Goal: Transaction & Acquisition: Purchase product/service

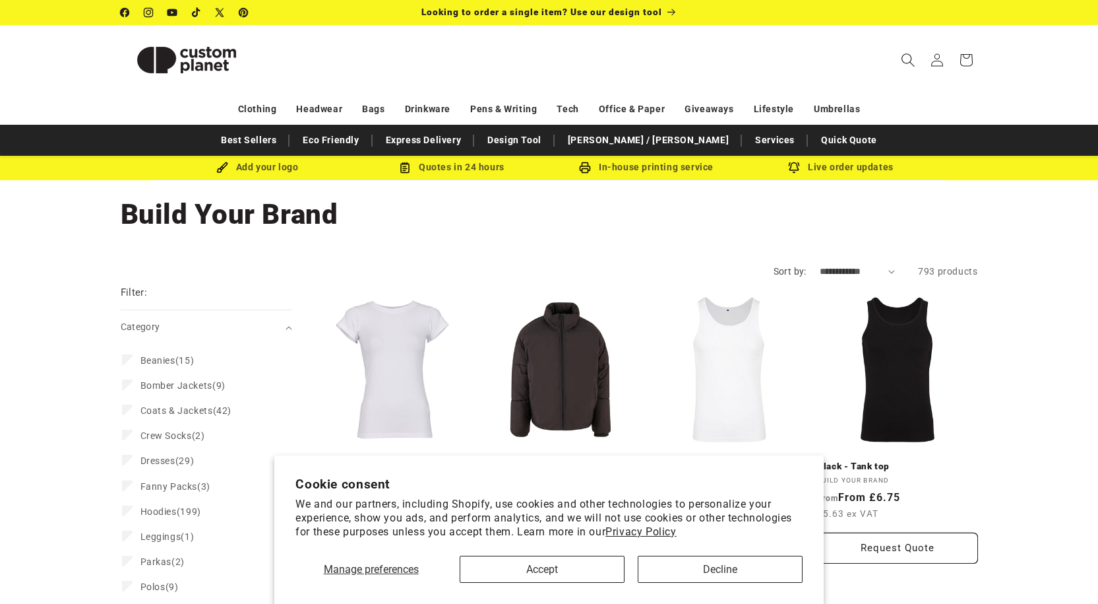
click at [907, 57] on icon "Search" at bounding box center [908, 60] width 14 height 14
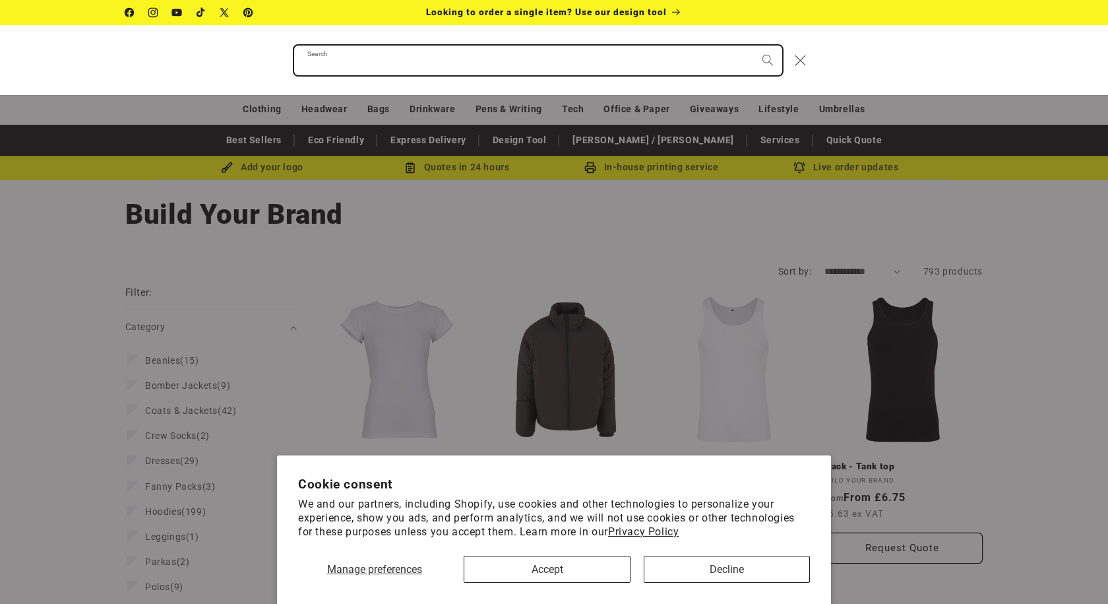
paste input "**********"
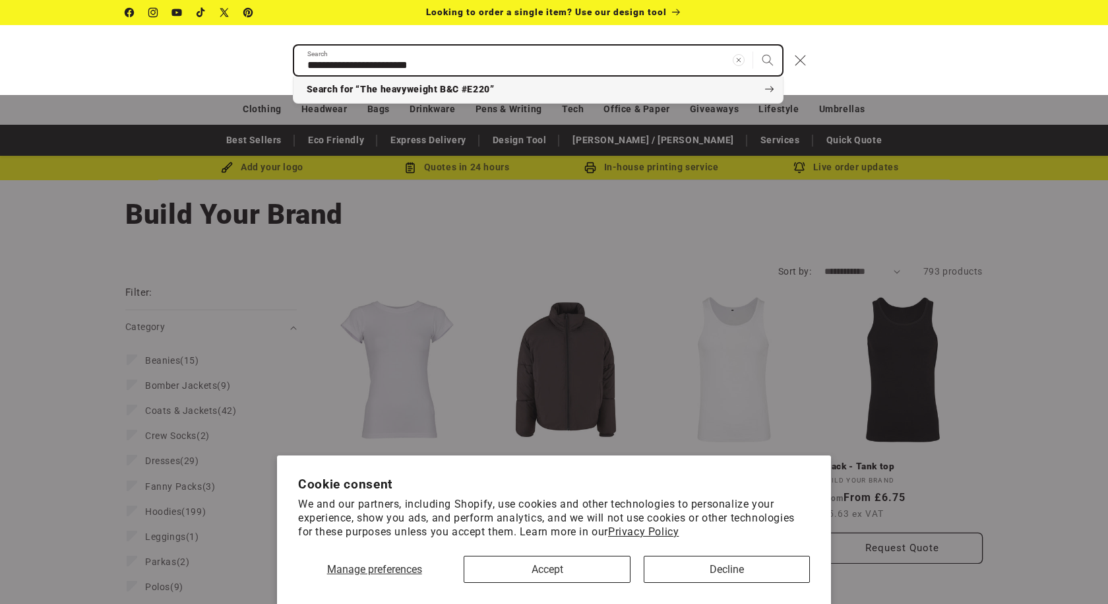
type input "**********"
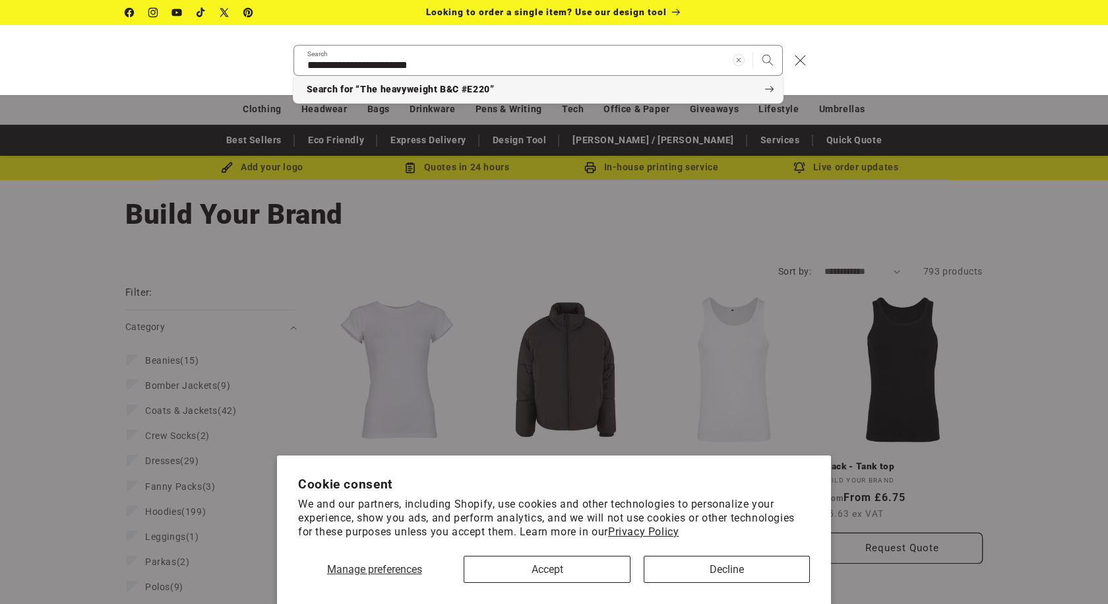
click at [488, 94] on span "Search for “The heavyweight B&C #E220”" at bounding box center [401, 89] width 188 height 13
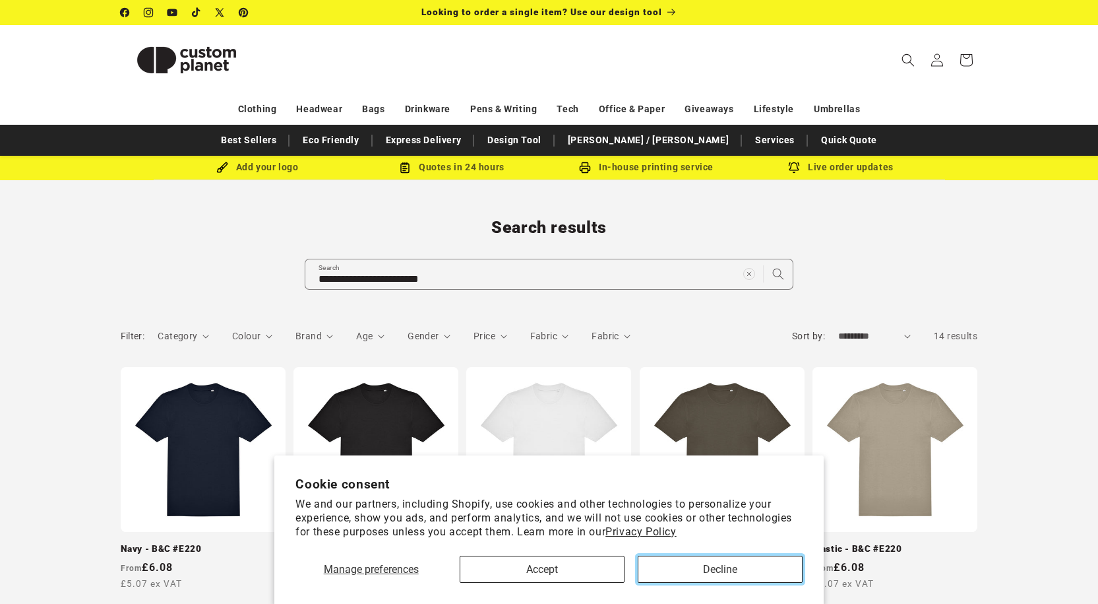
click at [678, 573] on button "Decline" at bounding box center [720, 569] width 165 height 27
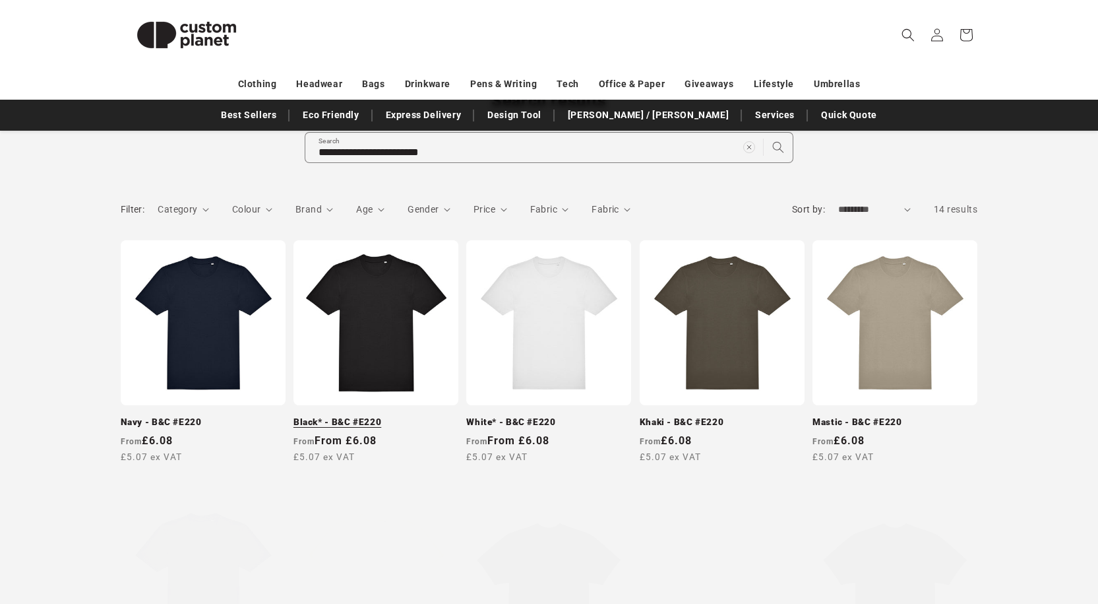
scroll to position [132, 0]
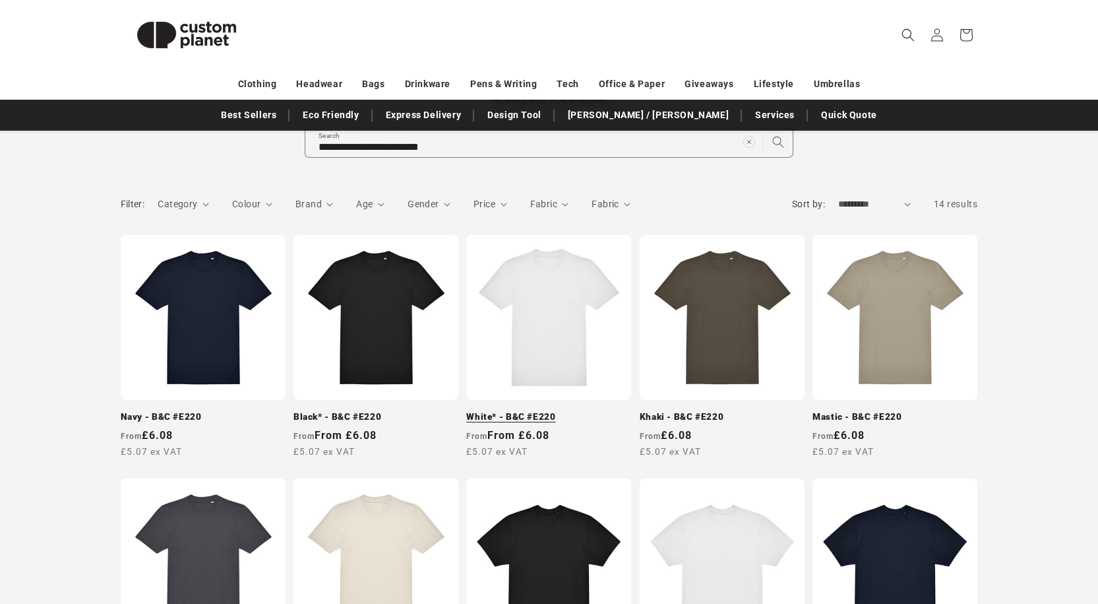
click at [513, 416] on link "White* - B&C #E220" at bounding box center [548, 417] width 165 height 12
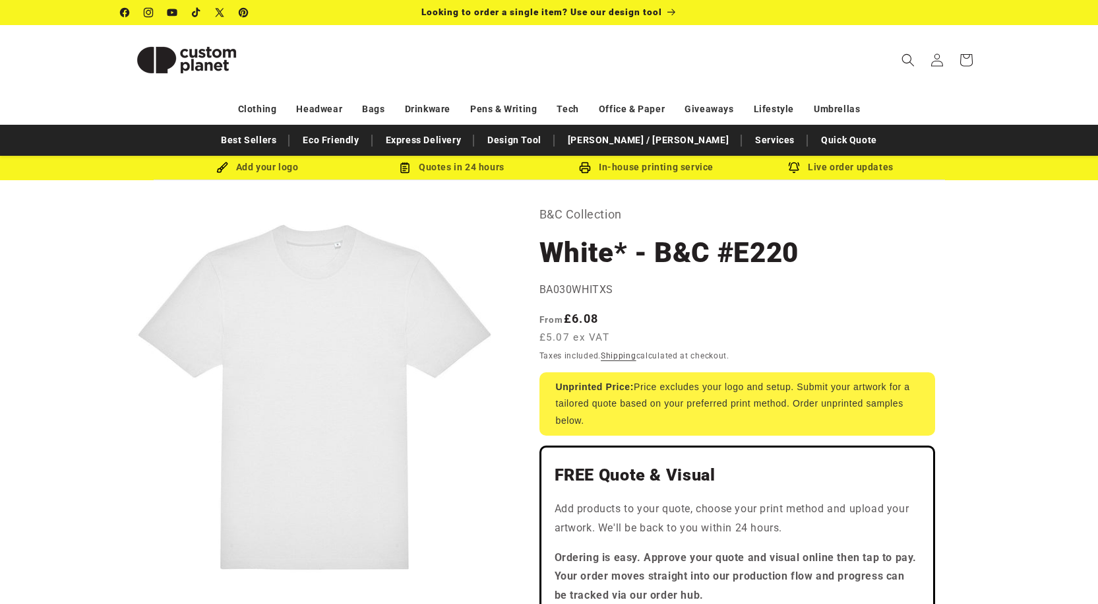
drag, startPoint x: 867, startPoint y: 315, endPoint x: 858, endPoint y: 316, distance: 8.6
click at [867, 315] on div "Regular price From £6.08 £5.07 ex VAT Regular price Sale price £6.08 Unit price…" at bounding box center [738, 328] width 396 height 39
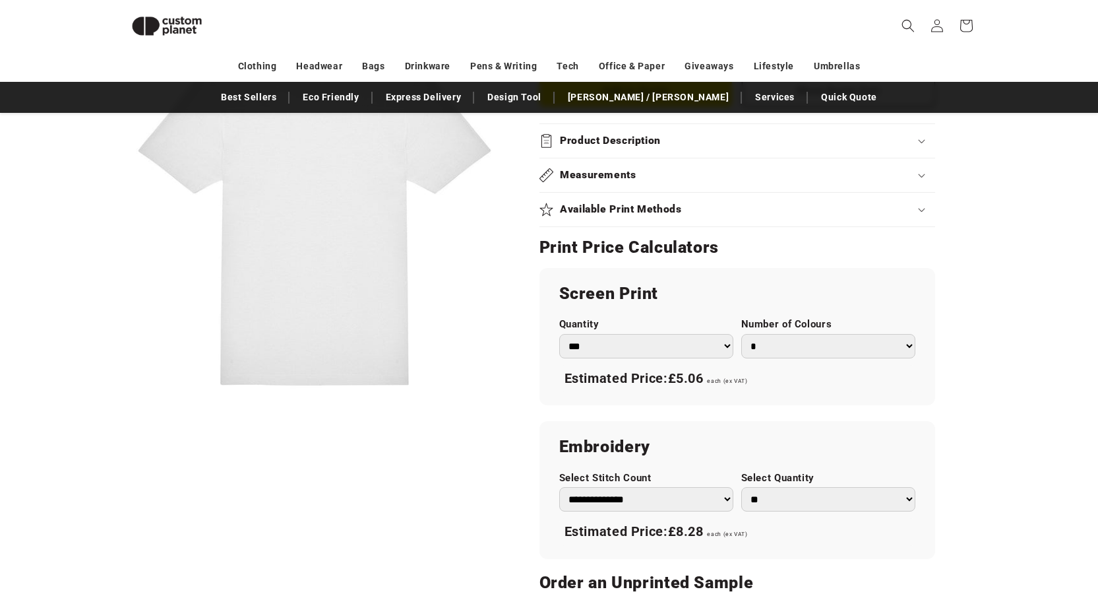
scroll to position [577, 0]
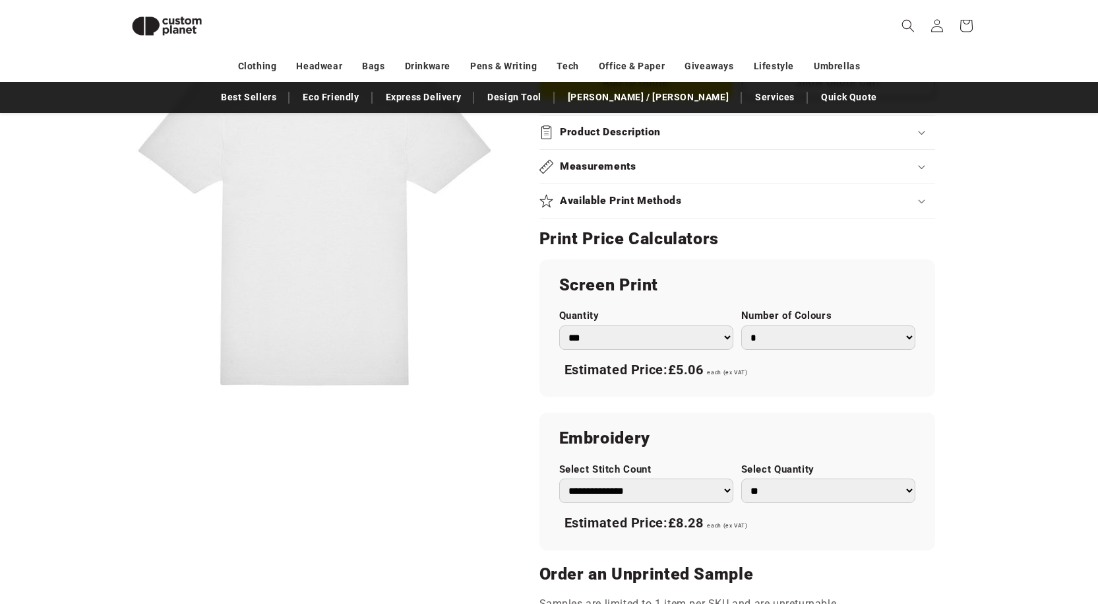
click at [622, 340] on select "*** *** *** **** **** **** ***** *****" at bounding box center [646, 337] width 174 height 24
click at [559, 325] on select "*** *** *** **** **** **** ***** *****" at bounding box center [646, 337] width 174 height 24
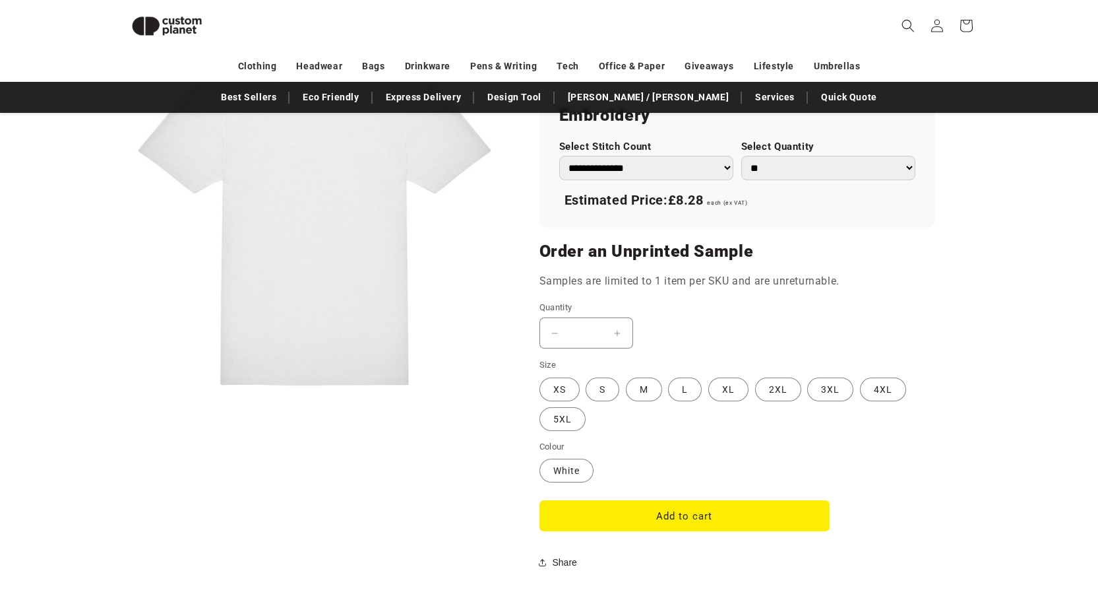
scroll to position [907, 0]
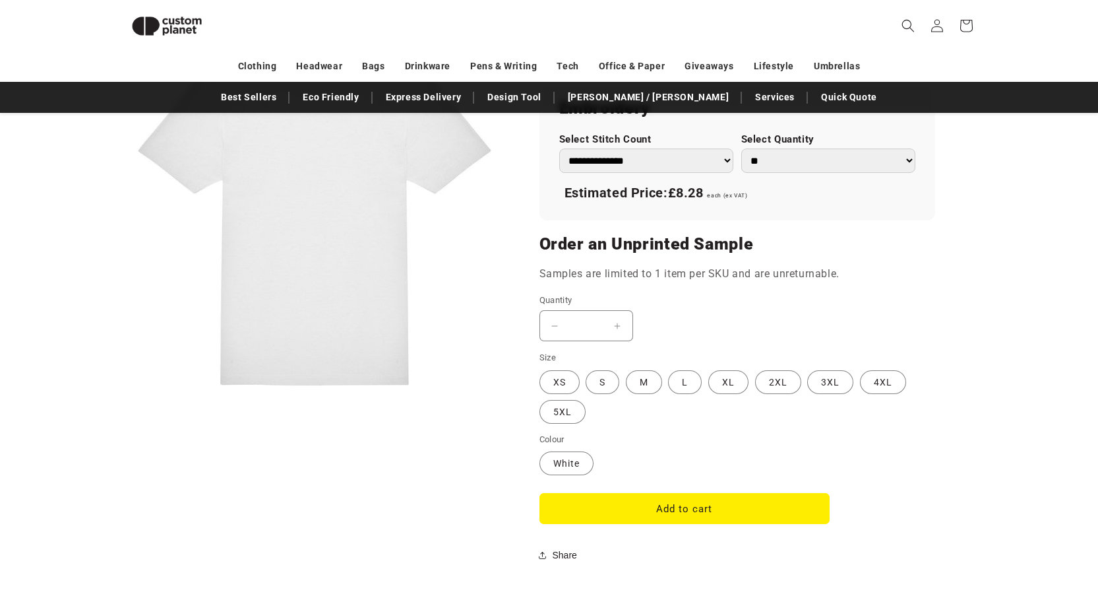
click at [623, 329] on button "Increase quantity for White* - B&amp;C #E220" at bounding box center [618, 325] width 30 height 31
click at [621, 329] on button "Increase quantity for White* - B&amp;C #E220" at bounding box center [618, 325] width 30 height 31
click at [618, 327] on button "Increase quantity for White* - B&amp;C #E220" at bounding box center [618, 325] width 30 height 31
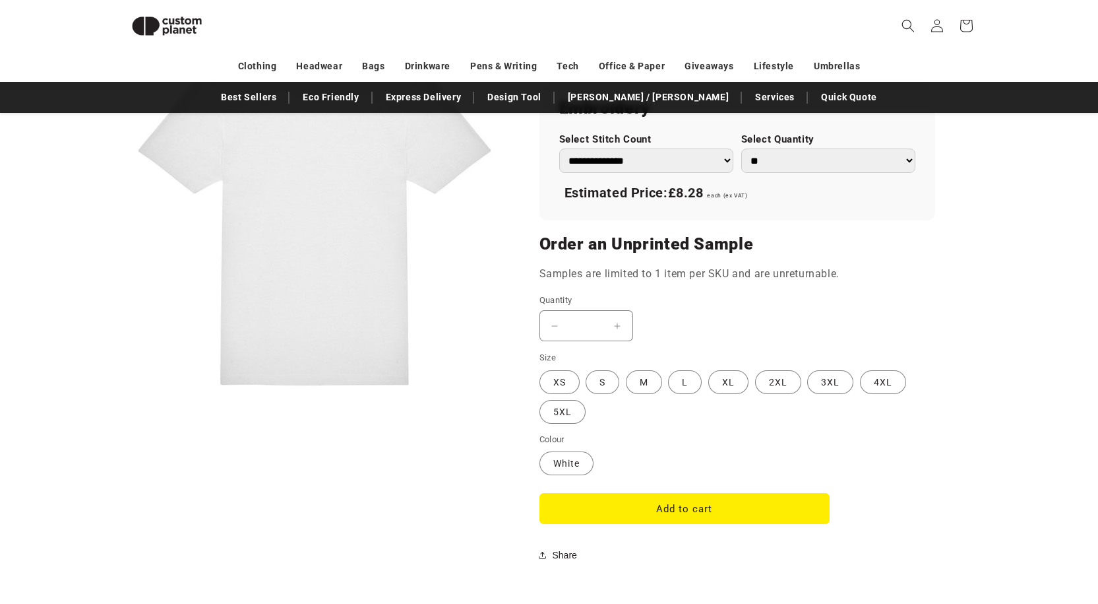
click at [618, 327] on button "Increase quantity for White* - B&amp;C #E220" at bounding box center [618, 325] width 30 height 31
click at [581, 319] on input "*" at bounding box center [586, 325] width 33 height 31
click at [620, 325] on button "Increase quantity for White* - B&amp;C #E220" at bounding box center [618, 325] width 30 height 31
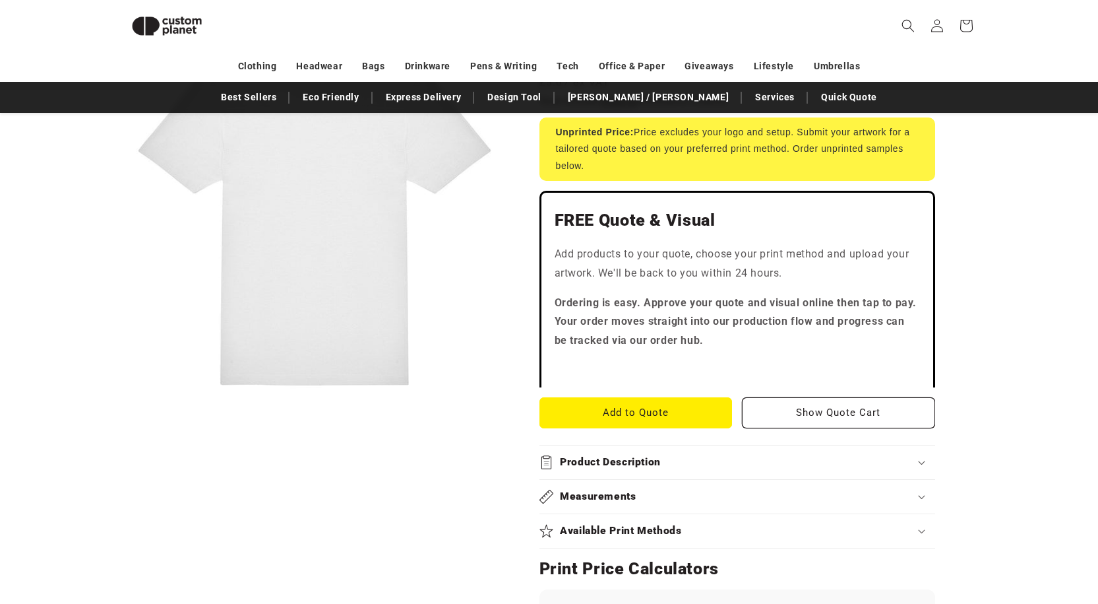
scroll to position [0, 0]
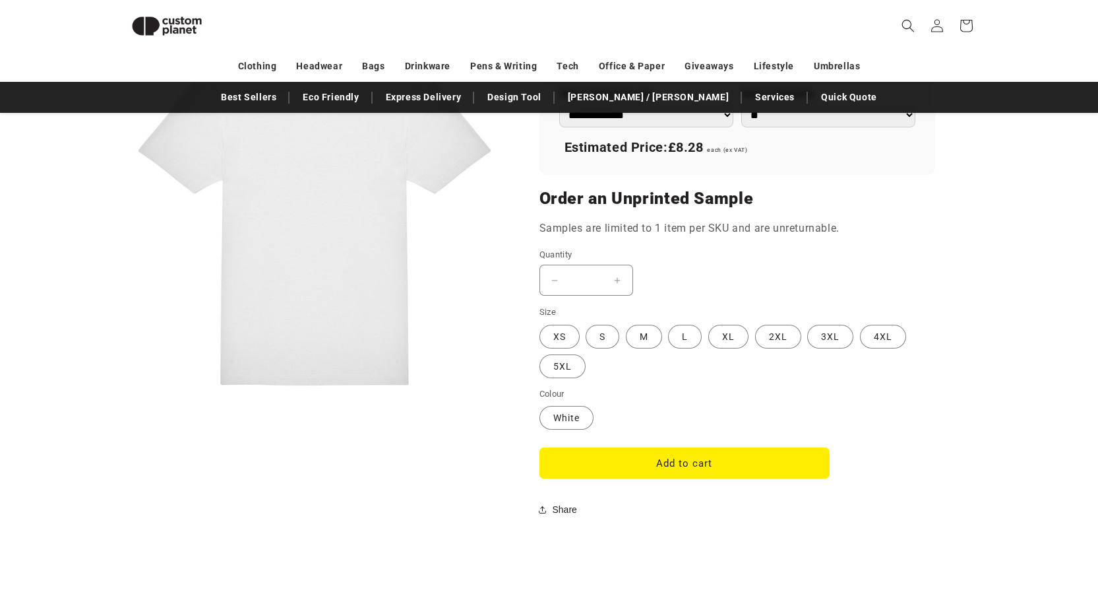
scroll to position [972, 0]
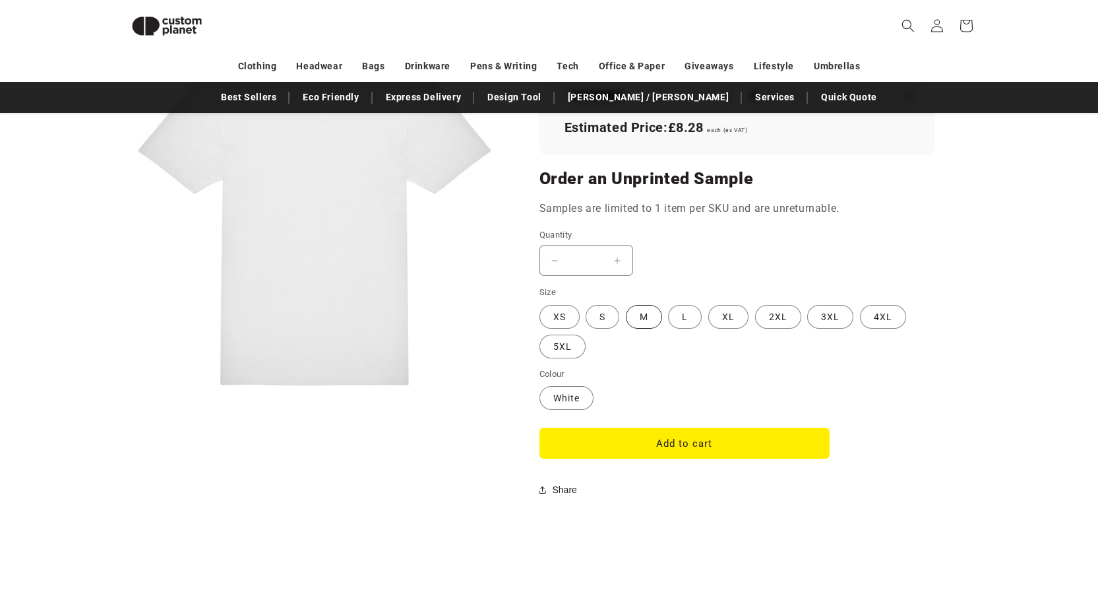
click at [649, 319] on label "M Variant sold out or unavailable" at bounding box center [644, 317] width 36 height 24
click at [616, 259] on button "Increase quantity for White* - B&amp;C #E220" at bounding box center [618, 260] width 30 height 31
click at [571, 393] on label "White Variant sold out or unavailable" at bounding box center [567, 398] width 54 height 24
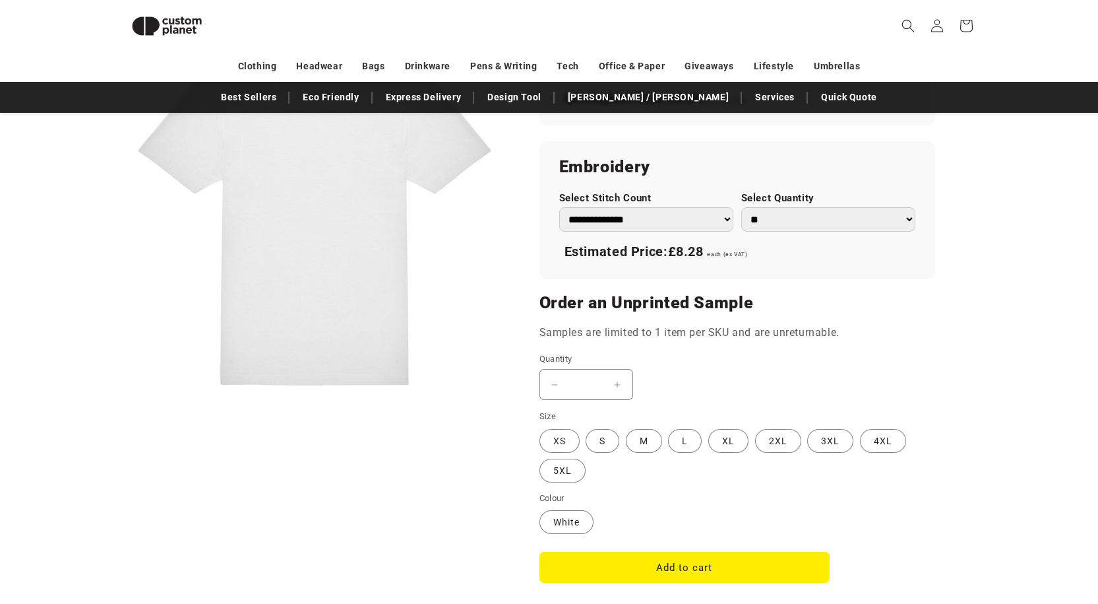
scroll to position [906, 0]
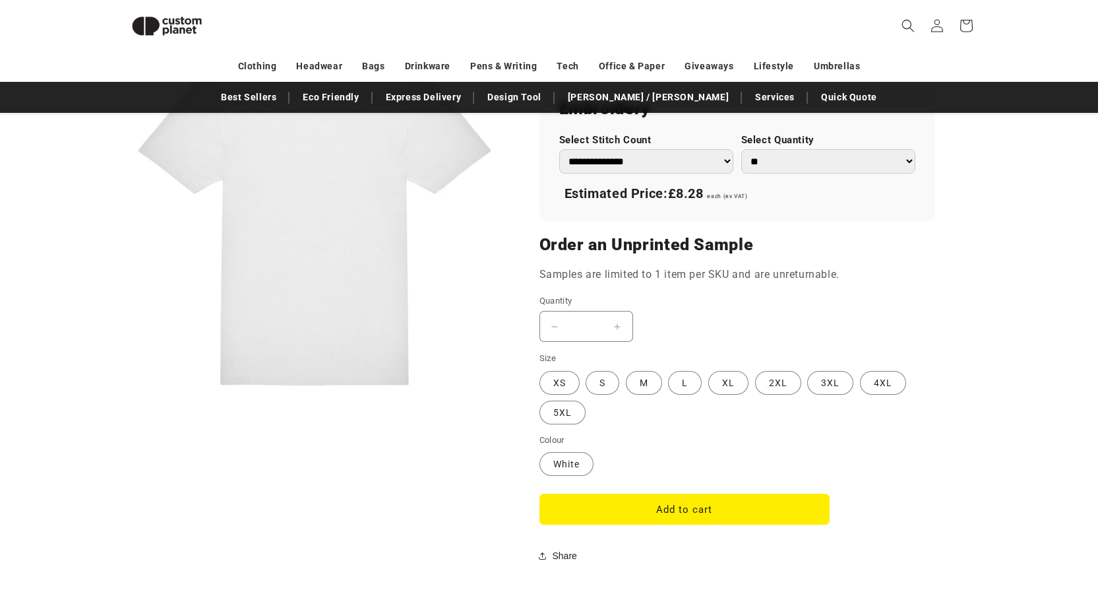
click at [587, 323] on input "*" at bounding box center [586, 326] width 33 height 31
click at [671, 431] on variant-selects "Size XS Variant sold out or unavailable S Variant sold out or unavailable M Var…" at bounding box center [738, 414] width 396 height 125
click at [622, 327] on button "Increase quantity for White* - B&amp;C #E220" at bounding box center [618, 326] width 30 height 31
click at [643, 377] on label "M Variant sold out or unavailable" at bounding box center [644, 383] width 36 height 24
click at [668, 509] on button "Add to cart" at bounding box center [685, 508] width 290 height 31
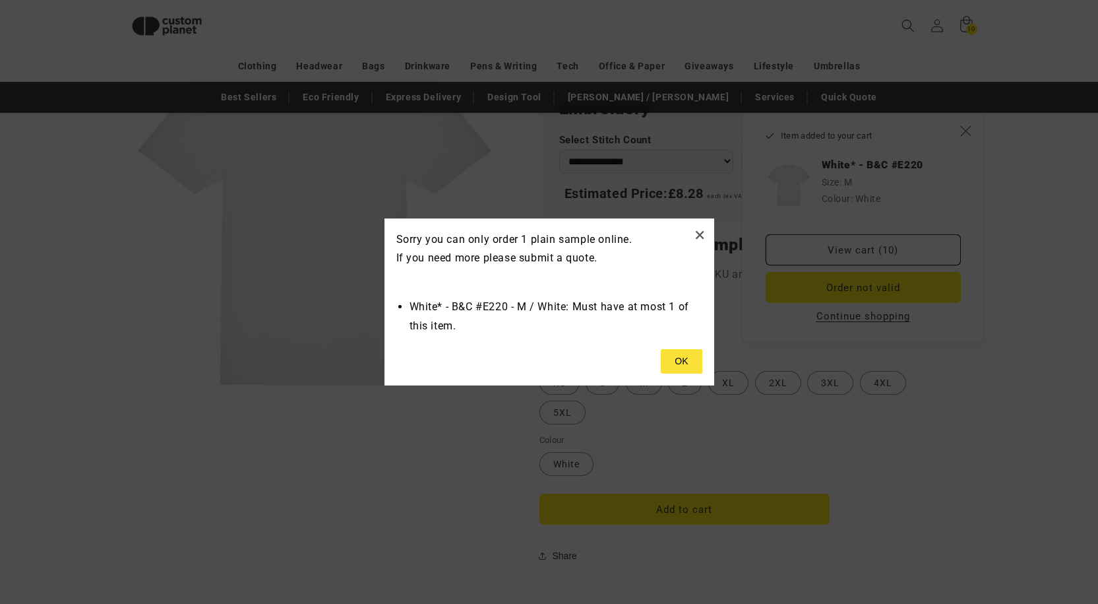
type input "*"
click at [688, 364] on button at bounding box center [681, 361] width 41 height 25
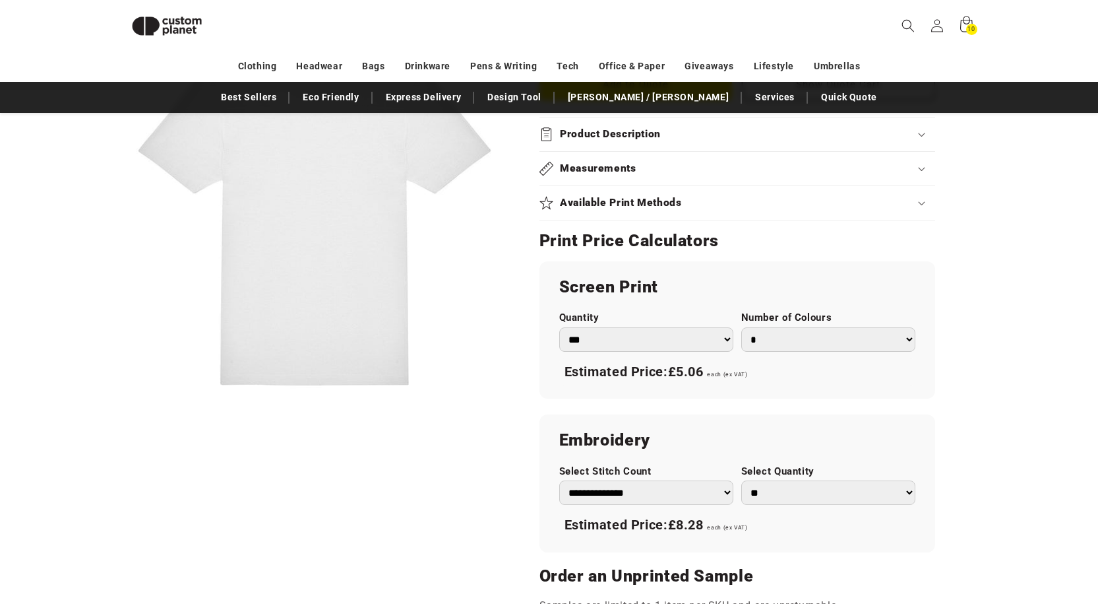
scroll to position [576, 0]
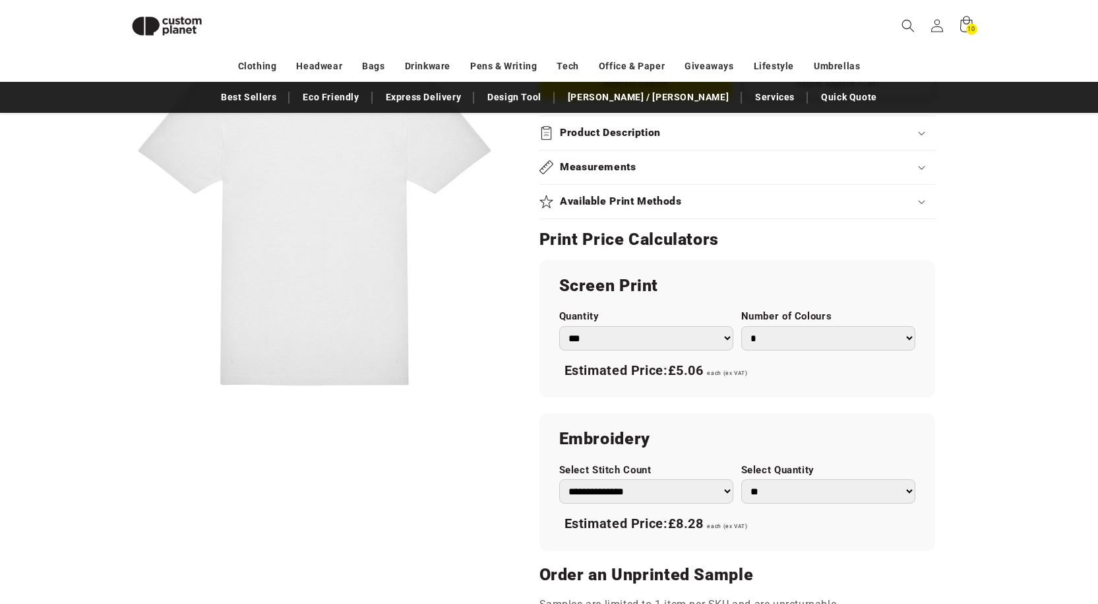
click at [664, 341] on select "*** *** *** **** **** **** ***** *****" at bounding box center [646, 338] width 174 height 24
click at [559, 326] on select "*** *** *** **** **** **** ***** *****" at bounding box center [646, 338] width 174 height 24
click at [633, 338] on select "*** *** *** **** **** **** ***** *****" at bounding box center [646, 338] width 174 height 24
select select "***"
click at [559, 326] on select "*** *** *** **** **** **** ***** *****" at bounding box center [646, 338] width 174 height 24
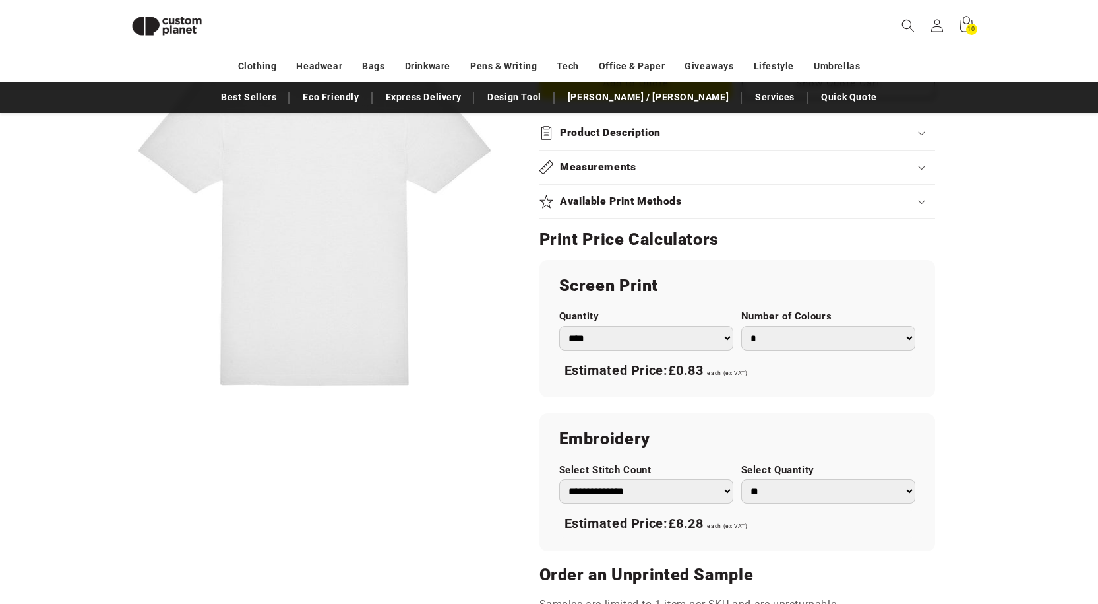
click at [801, 338] on select "* * * * * * *" at bounding box center [829, 338] width 174 height 24
select select "*"
click at [742, 326] on select "* * * * * * *" at bounding box center [829, 338] width 174 height 24
click at [121, 406] on button "Open media 1 in modal" at bounding box center [121, 406] width 0 height 0
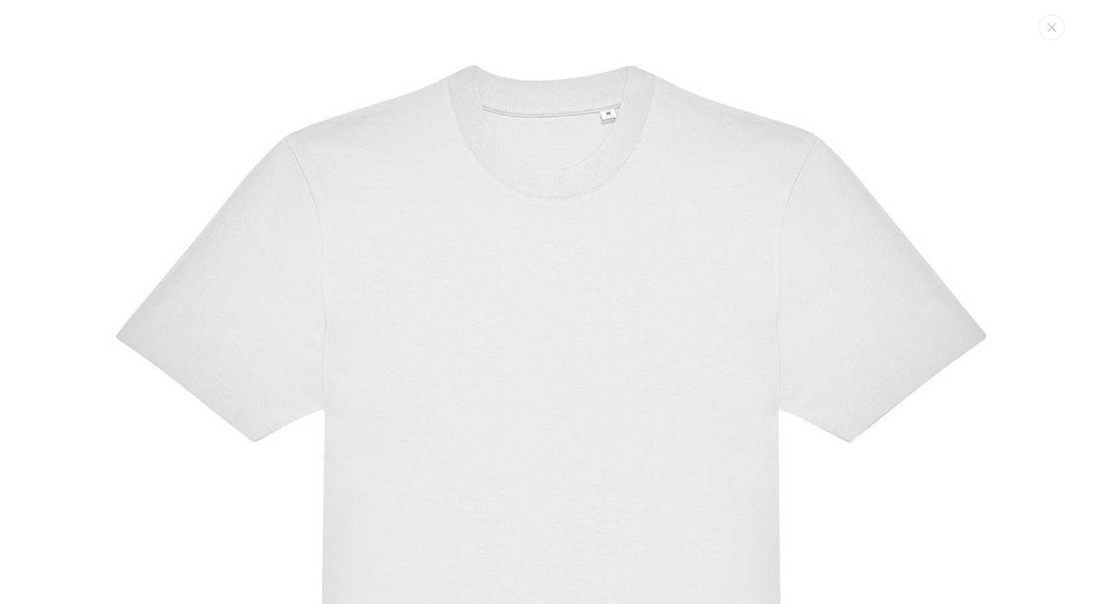
scroll to position [13, 0]
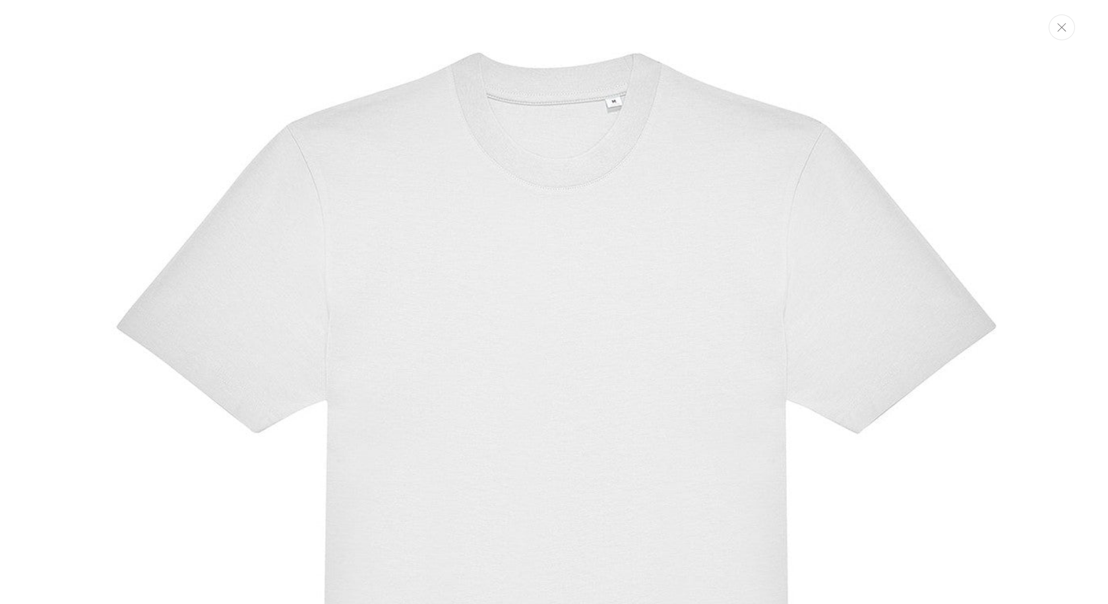
click at [1065, 30] on icon "Close" at bounding box center [1062, 27] width 9 height 9
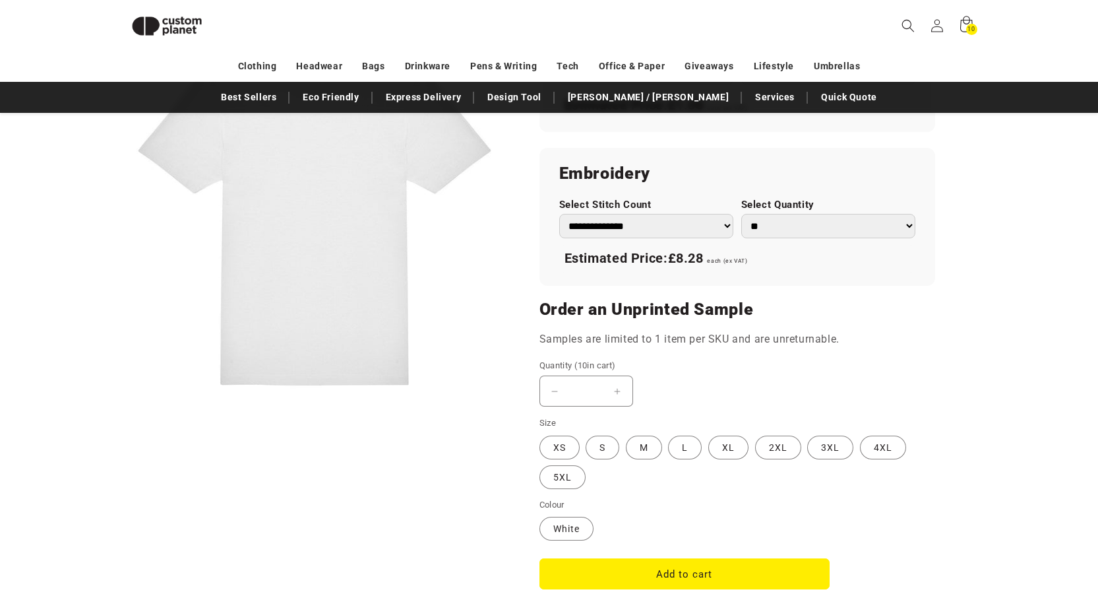
scroll to position [840, 0]
click at [682, 575] on button "Add to cart" at bounding box center [685, 574] width 290 height 31
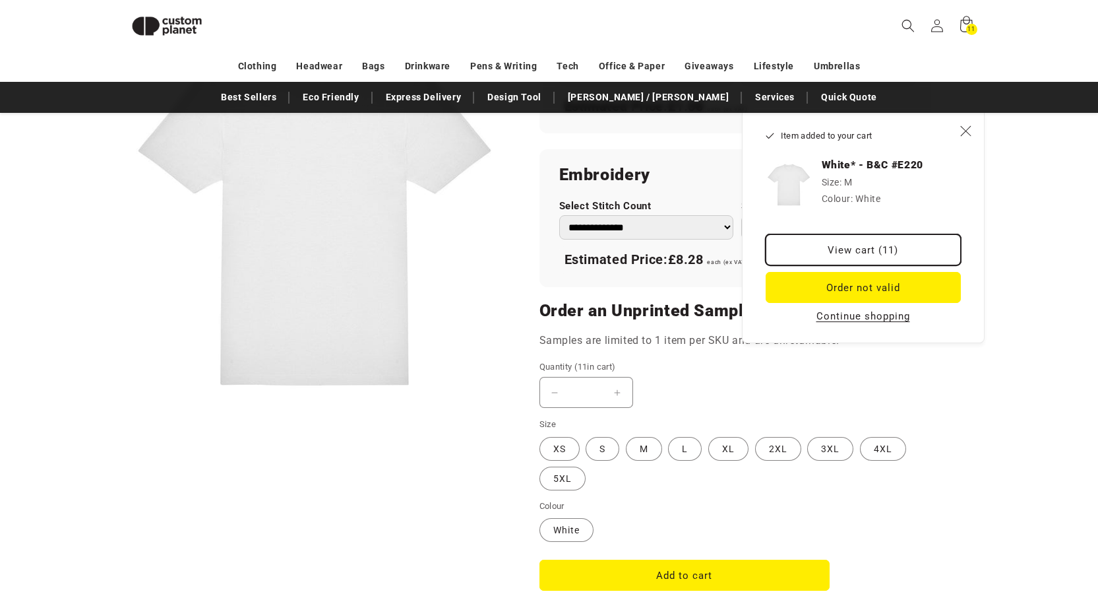
click at [859, 247] on link "View cart (11)" at bounding box center [863, 249] width 195 height 31
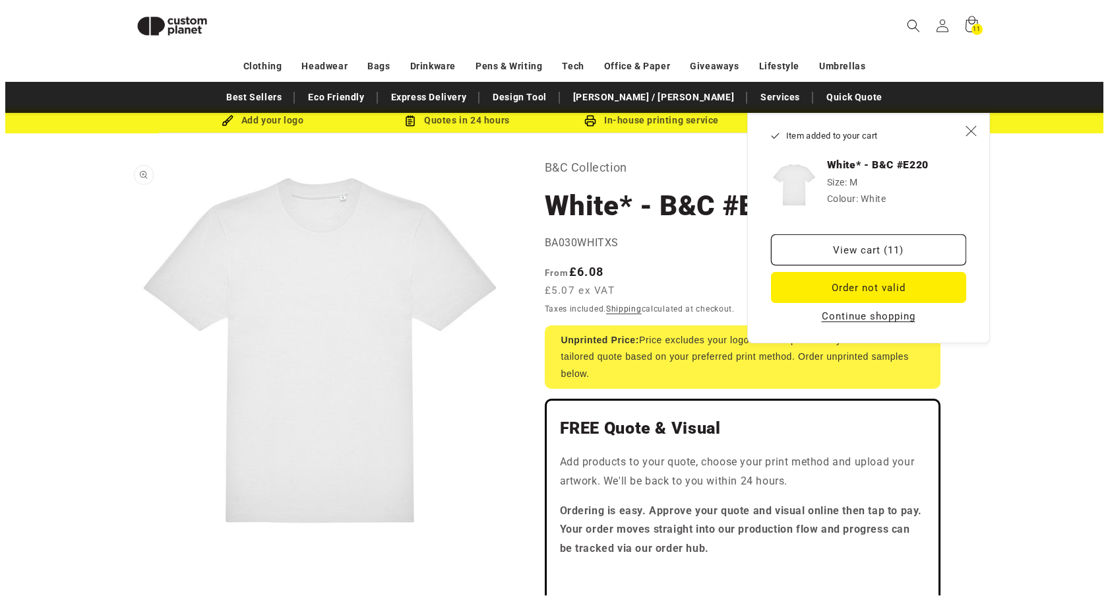
scroll to position [0, 0]
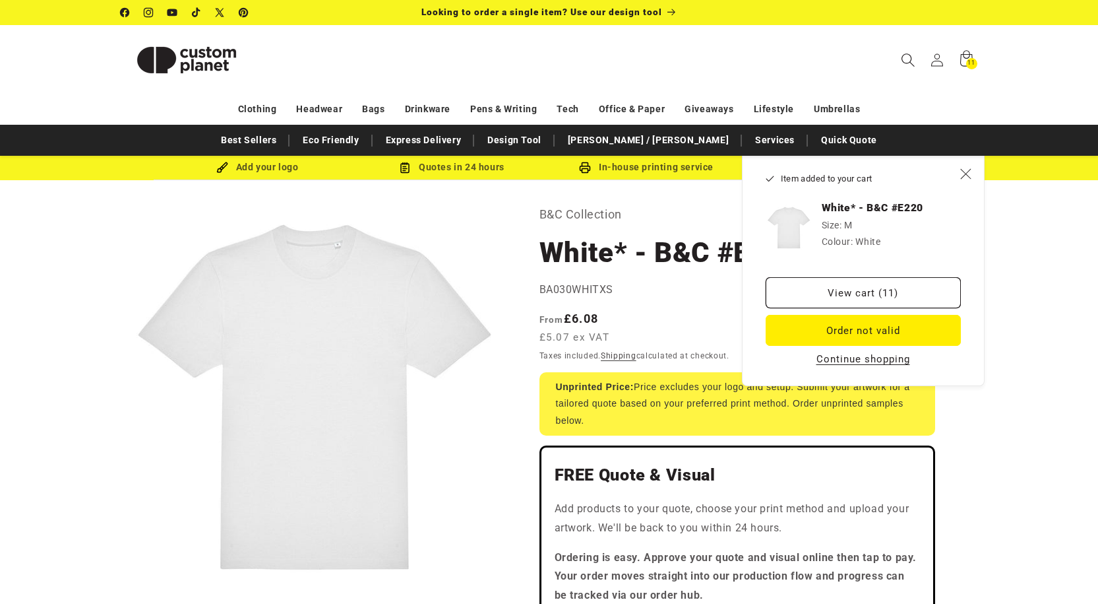
click at [908, 61] on icon "Search" at bounding box center [908, 60] width 14 height 14
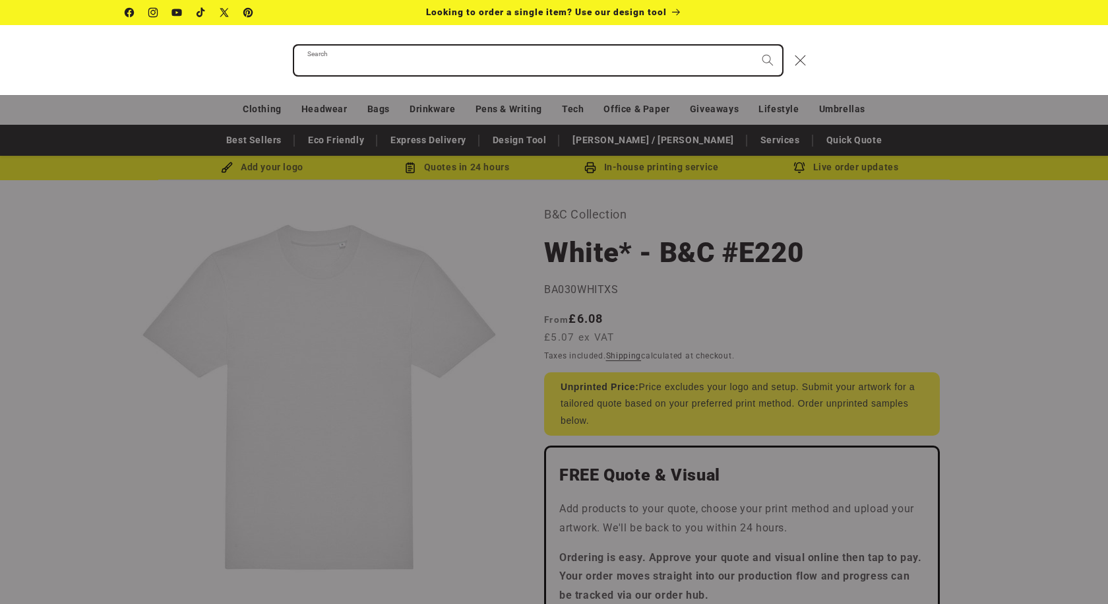
type input "*"
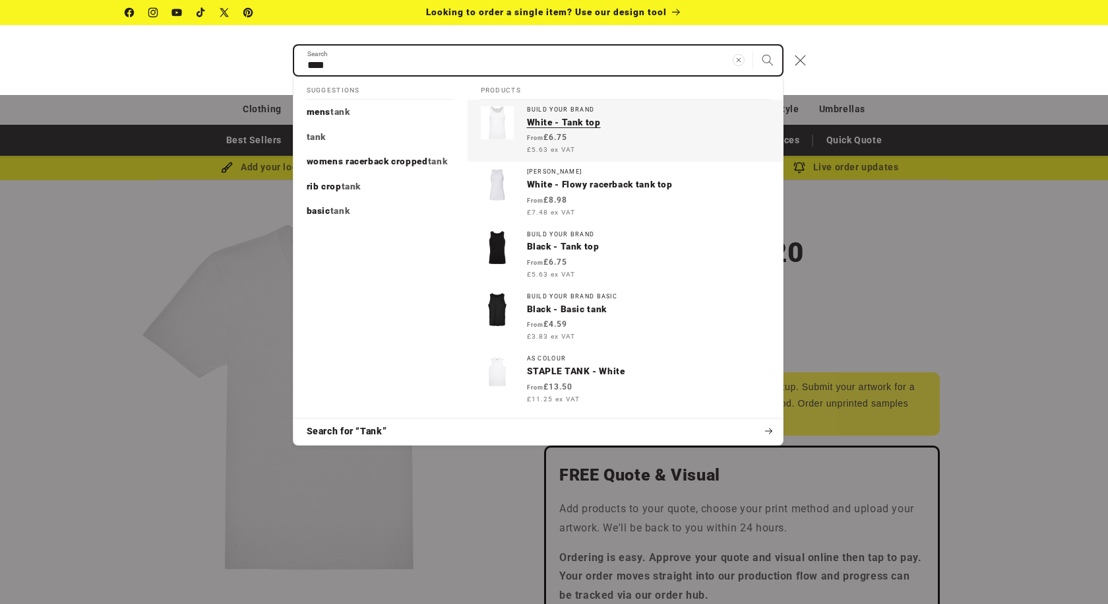
type input "****"
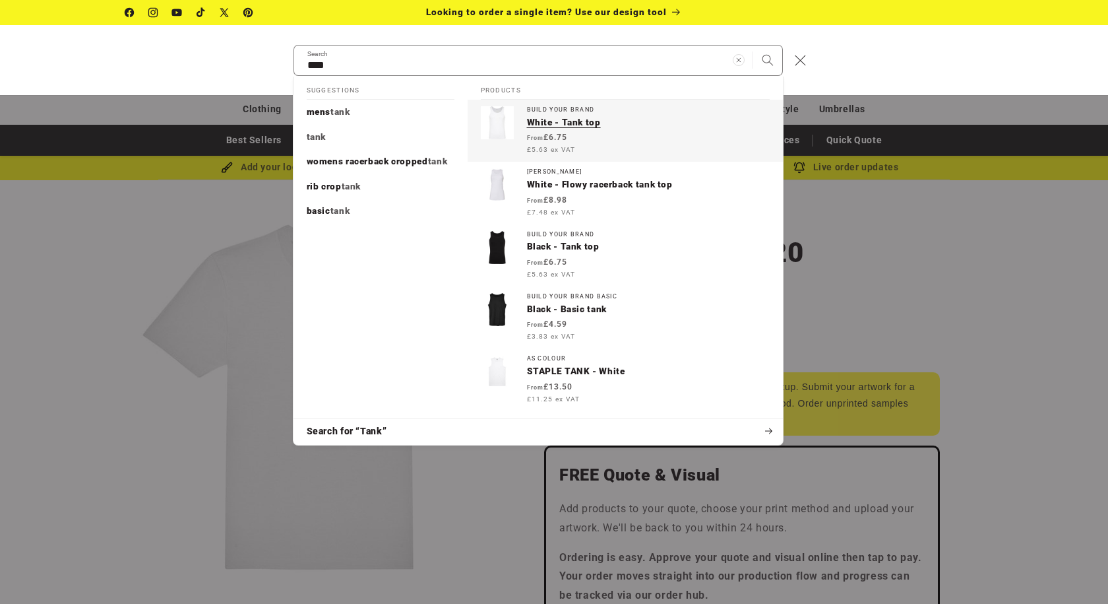
click at [574, 125] on p "White - Tank top" at bounding box center [648, 123] width 243 height 12
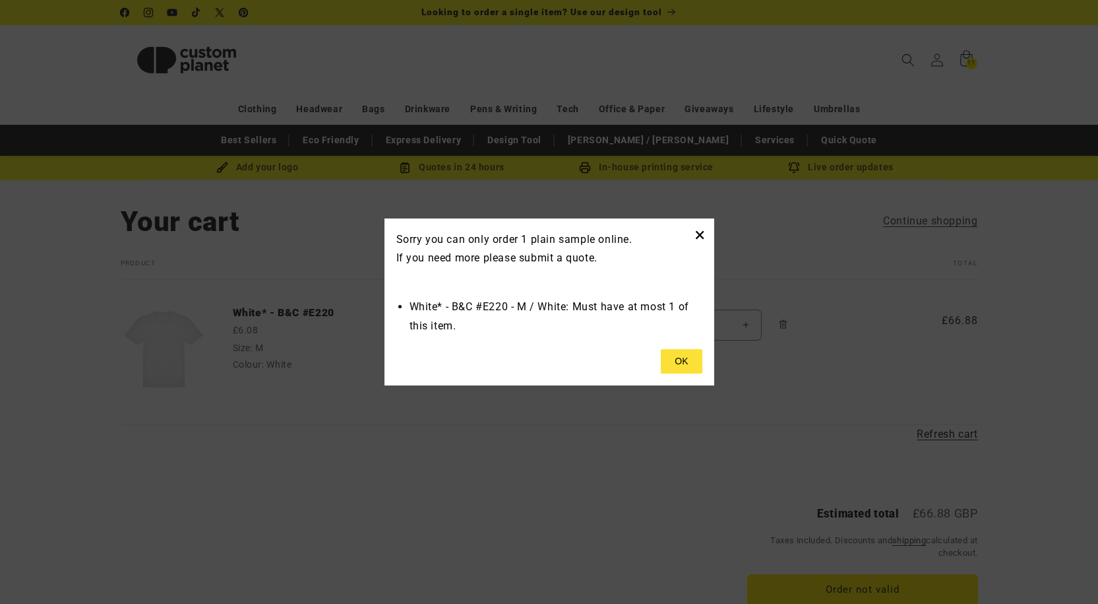
click at [701, 232] on button "×" at bounding box center [700, 235] width 11 height 22
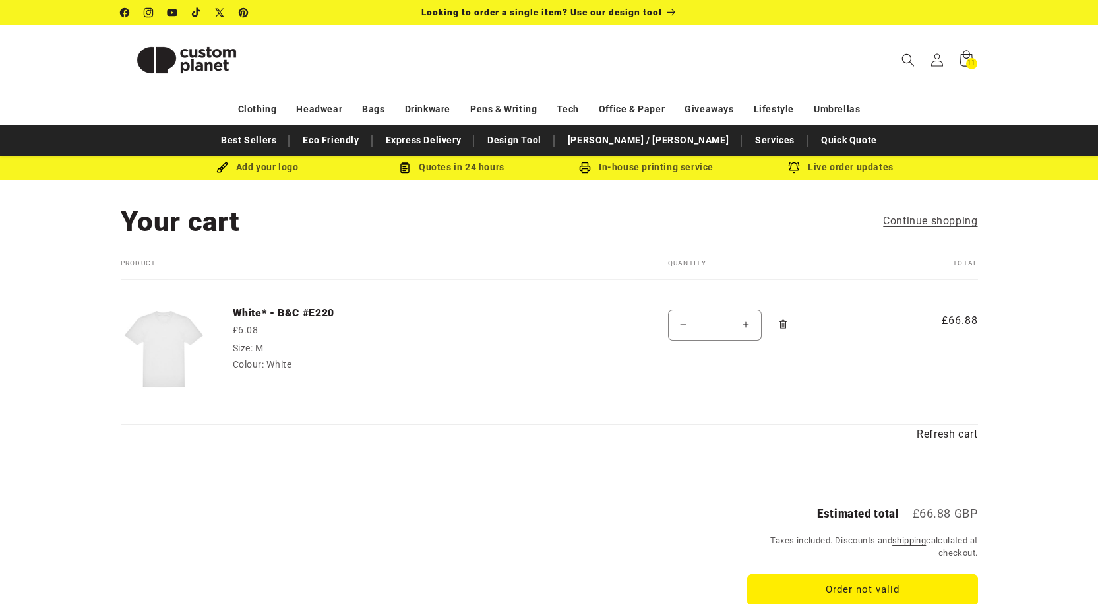
click at [681, 325] on button "Decrease quantity for White* - B&amp;C #E220" at bounding box center [684, 324] width 30 height 31
click at [752, 330] on button "Increase quantity for White* - B&amp;C #E220" at bounding box center [747, 324] width 30 height 31
click at [747, 328] on button "Increase quantity for White* - B&amp;C #E220" at bounding box center [747, 324] width 30 height 31
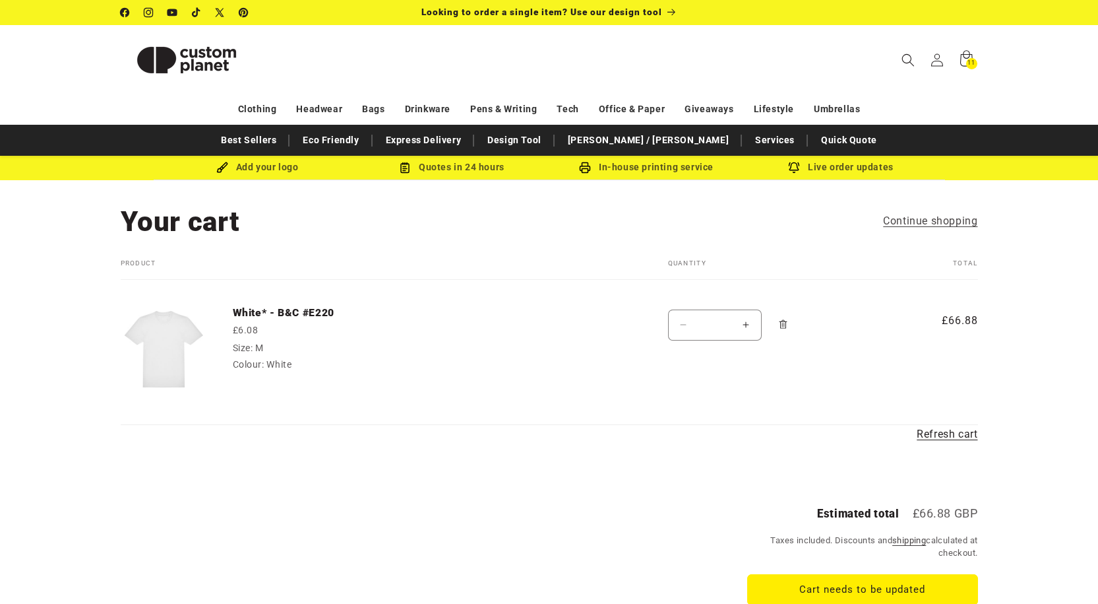
click at [679, 325] on button "Decrease quantity for White* - B&amp;C #E220" at bounding box center [684, 324] width 30 height 31
type input "*"
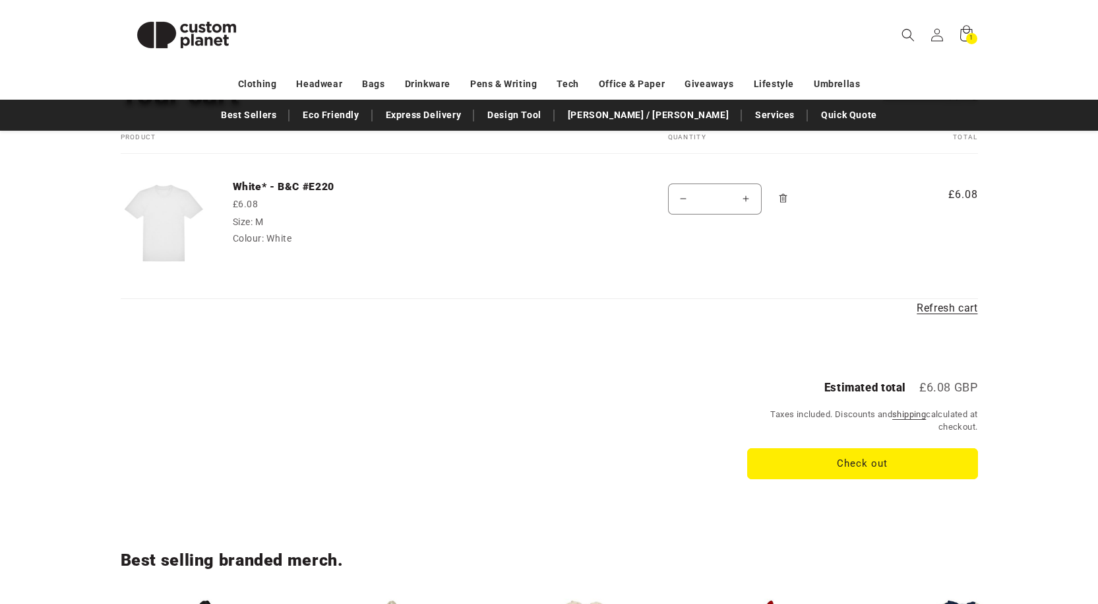
scroll to position [132, 0]
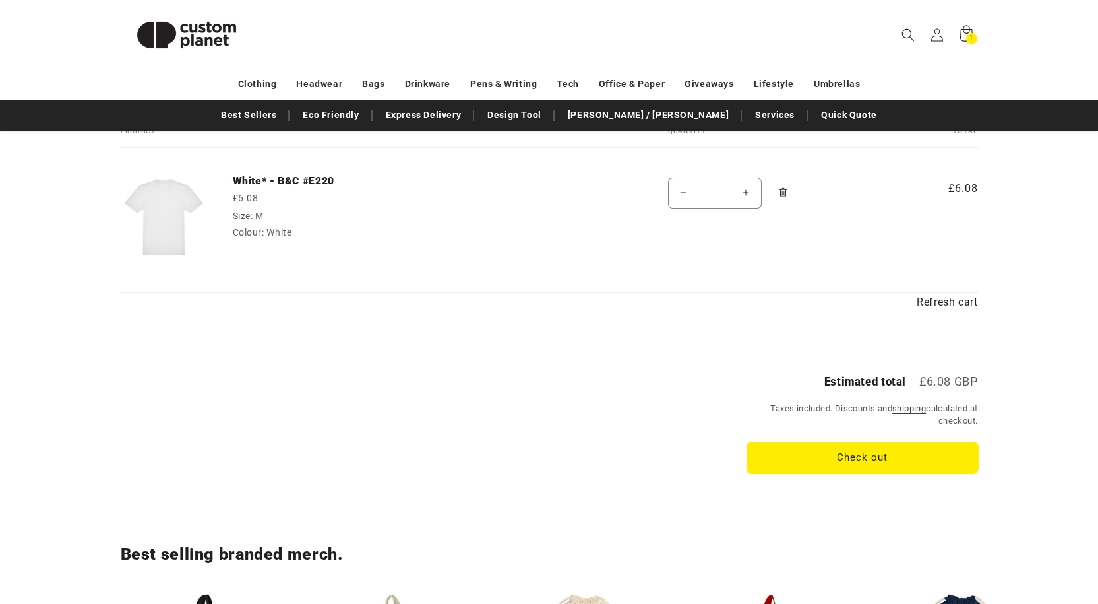
click at [842, 462] on button "Check out" at bounding box center [862, 457] width 231 height 31
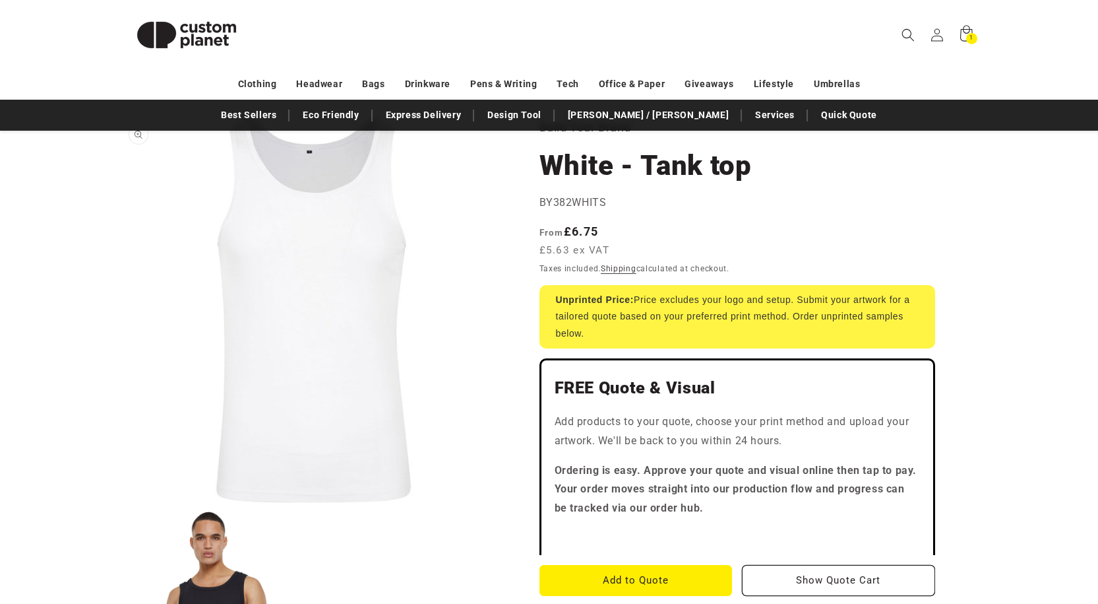
scroll to position [66, 0]
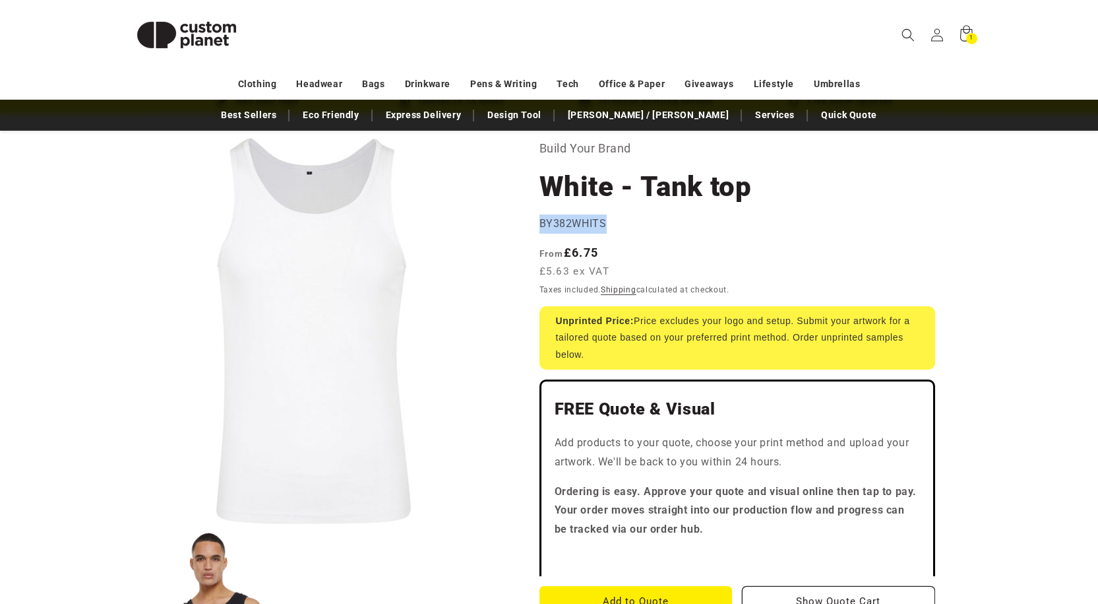
drag, startPoint x: 540, startPoint y: 225, endPoint x: 615, endPoint y: 228, distance: 74.6
copy span "BY382WHITS"
